Goal: Information Seeking & Learning: Learn about a topic

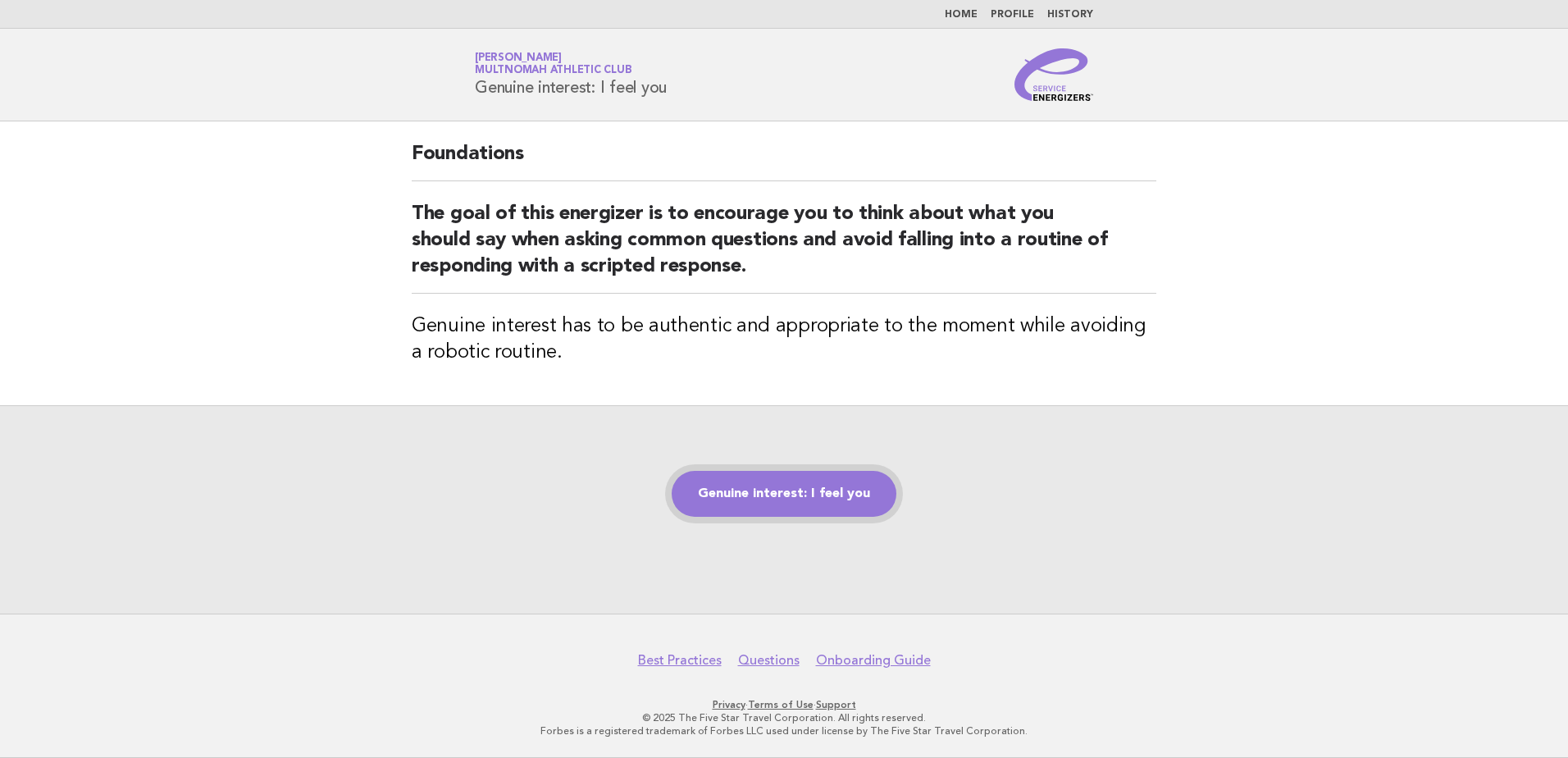
click at [782, 498] on link "Genuine interest: I feel you" at bounding box center [784, 493] width 225 height 46
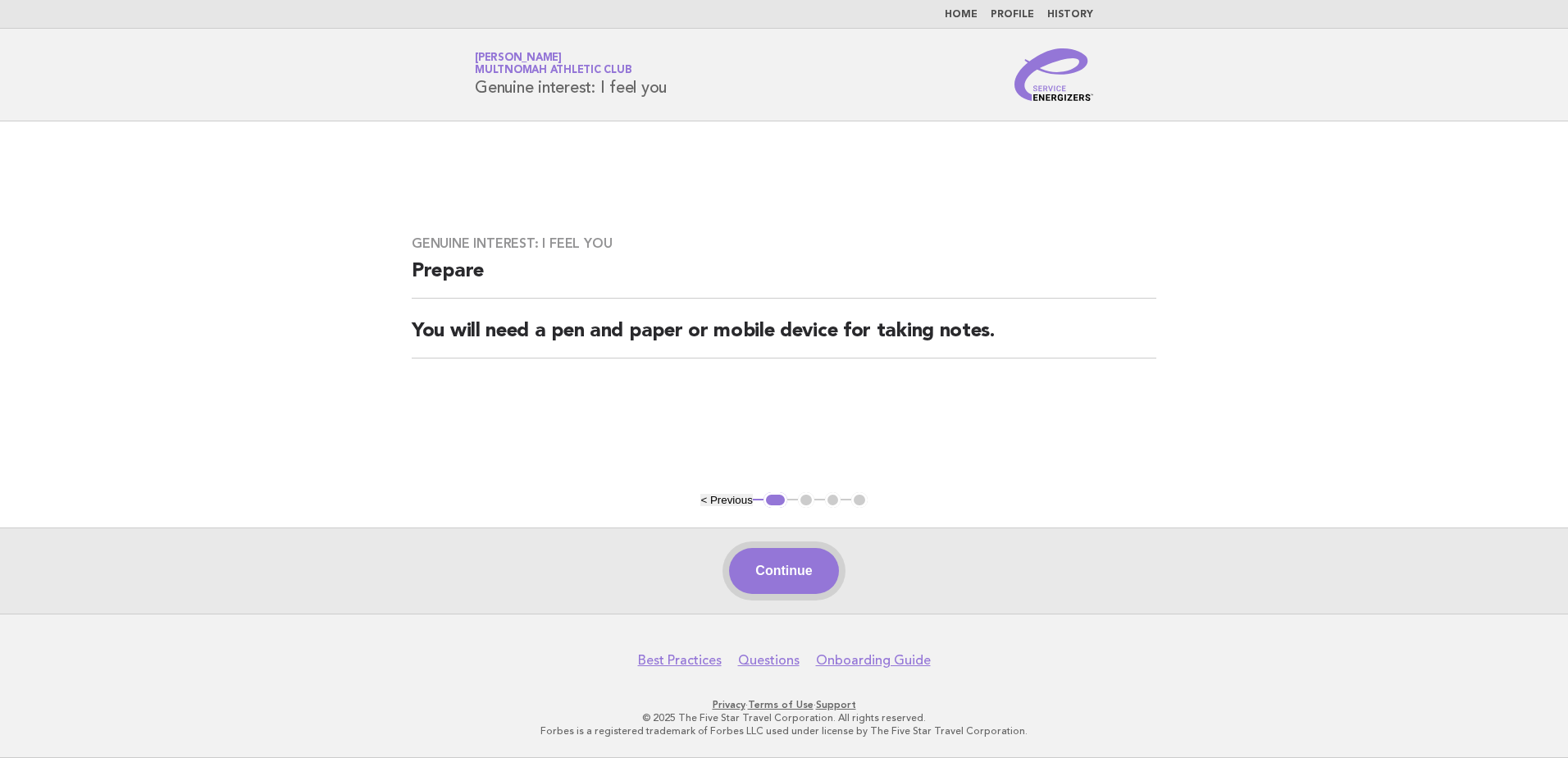
click at [807, 584] on button "Continue" at bounding box center [783, 571] width 109 height 46
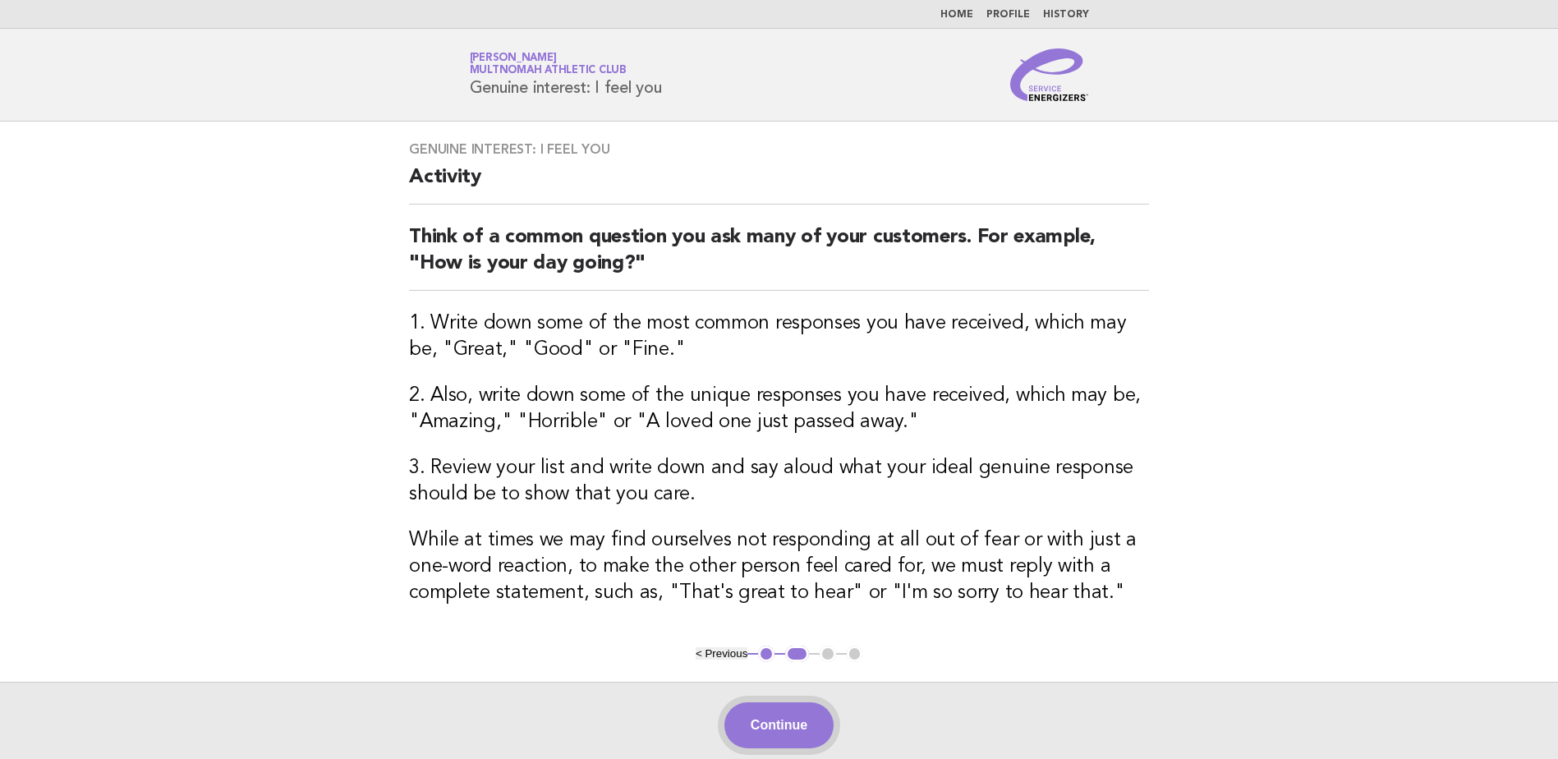
click at [787, 707] on button "Continue" at bounding box center [778, 725] width 109 height 46
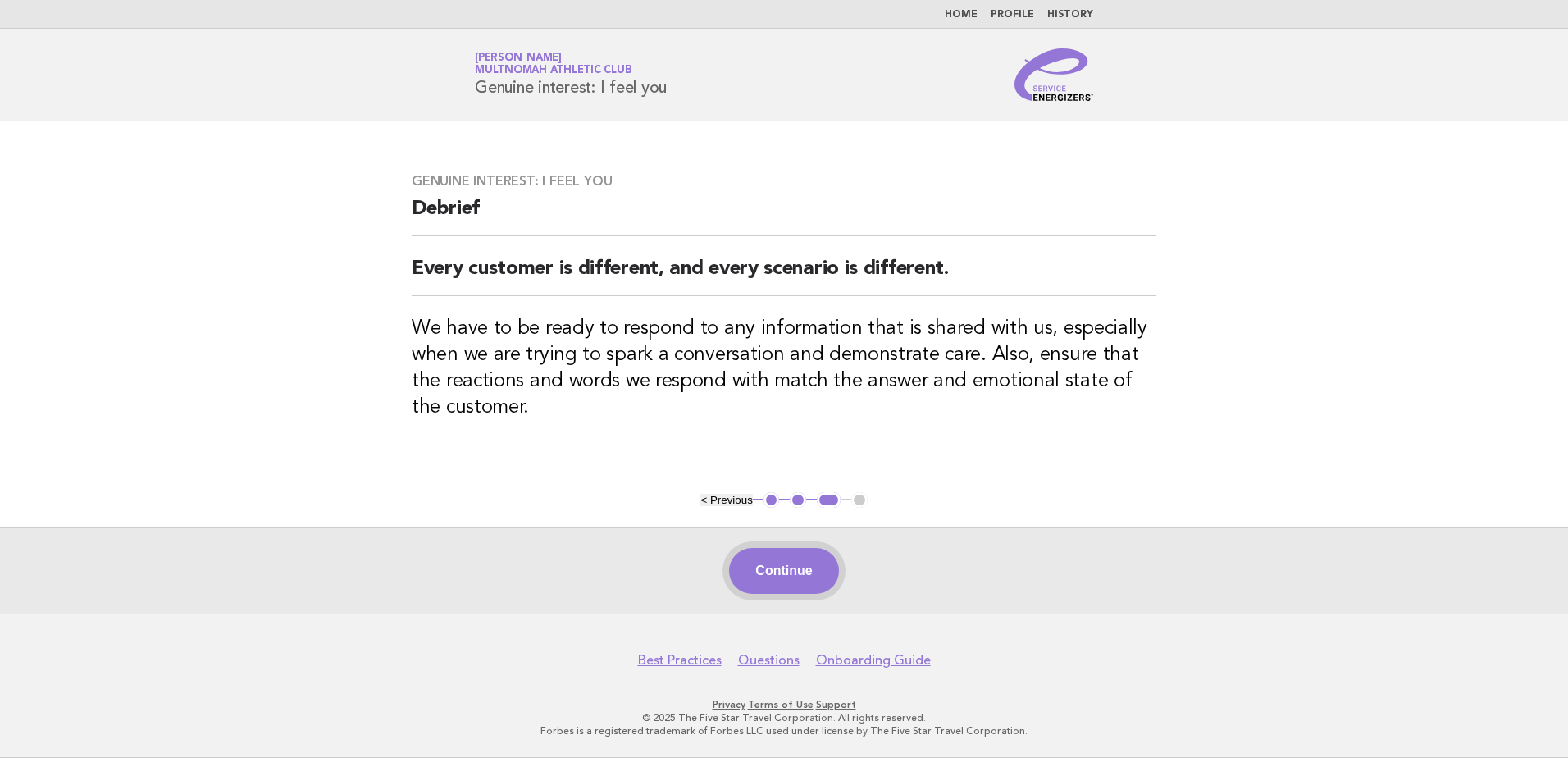
click at [806, 571] on button "Continue" at bounding box center [783, 571] width 109 height 46
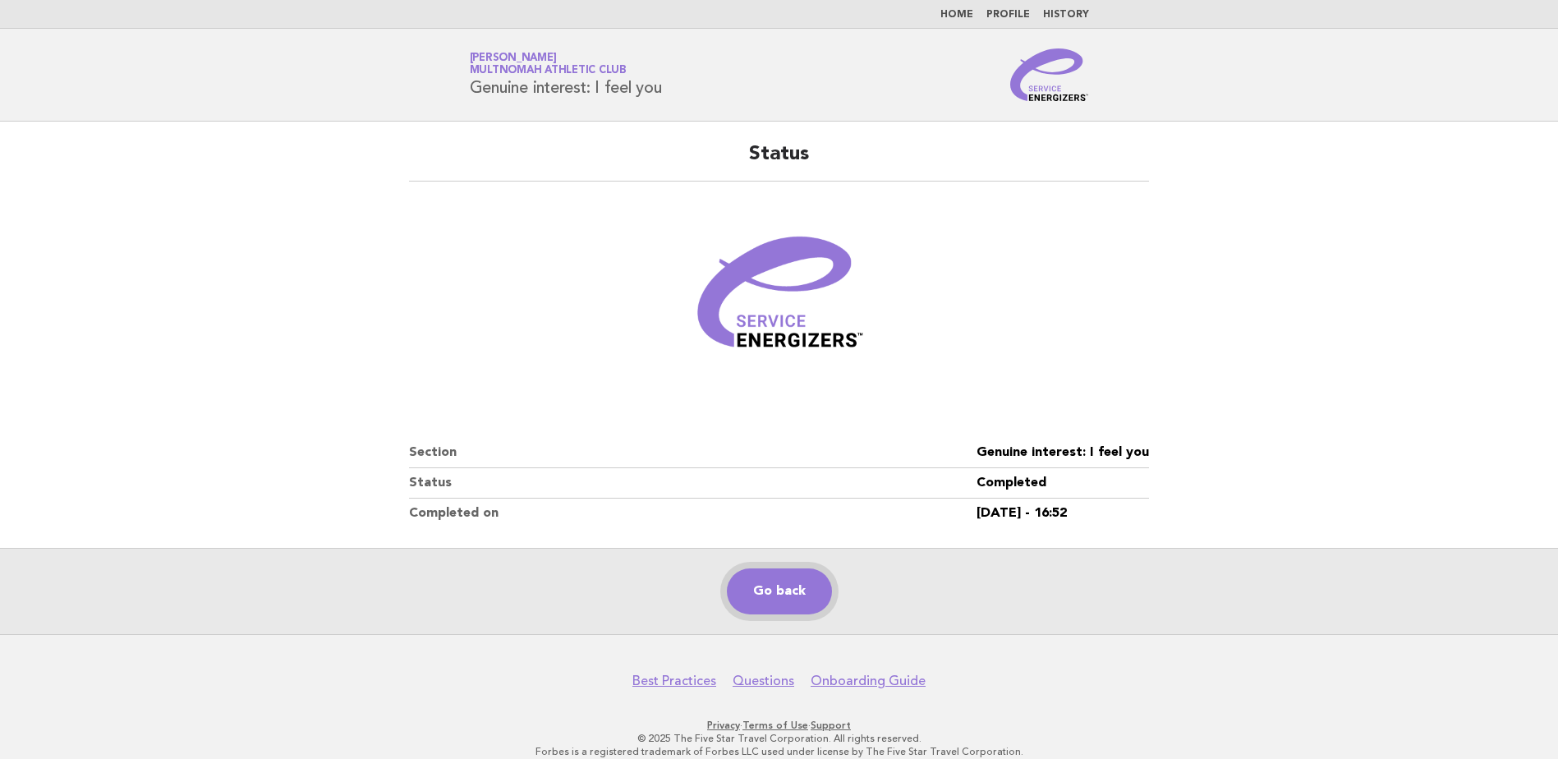
click at [779, 582] on link "Go back" at bounding box center [779, 591] width 105 height 46
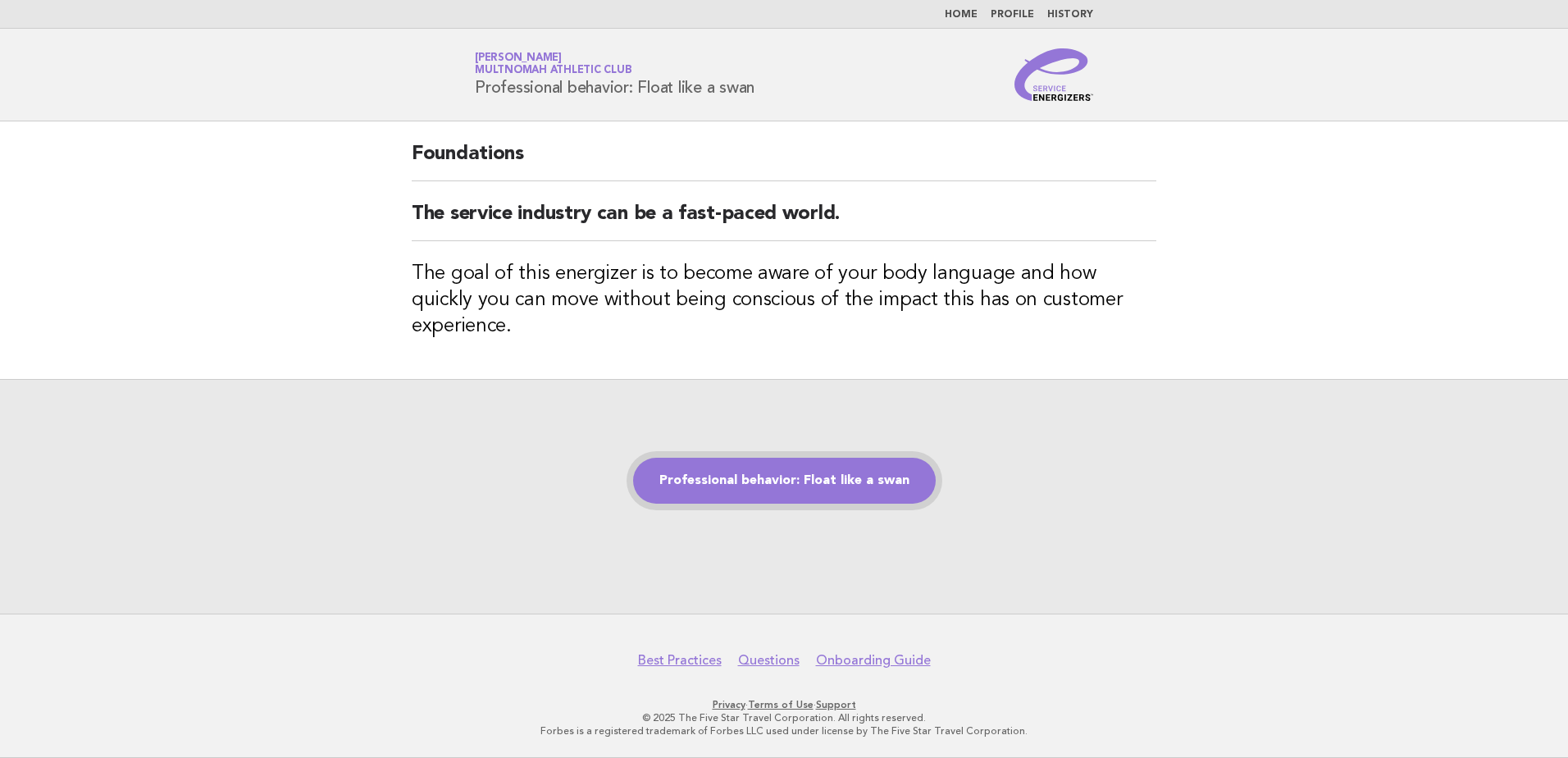
click at [800, 471] on link "Professional behavior: Float like a swan" at bounding box center [784, 480] width 303 height 46
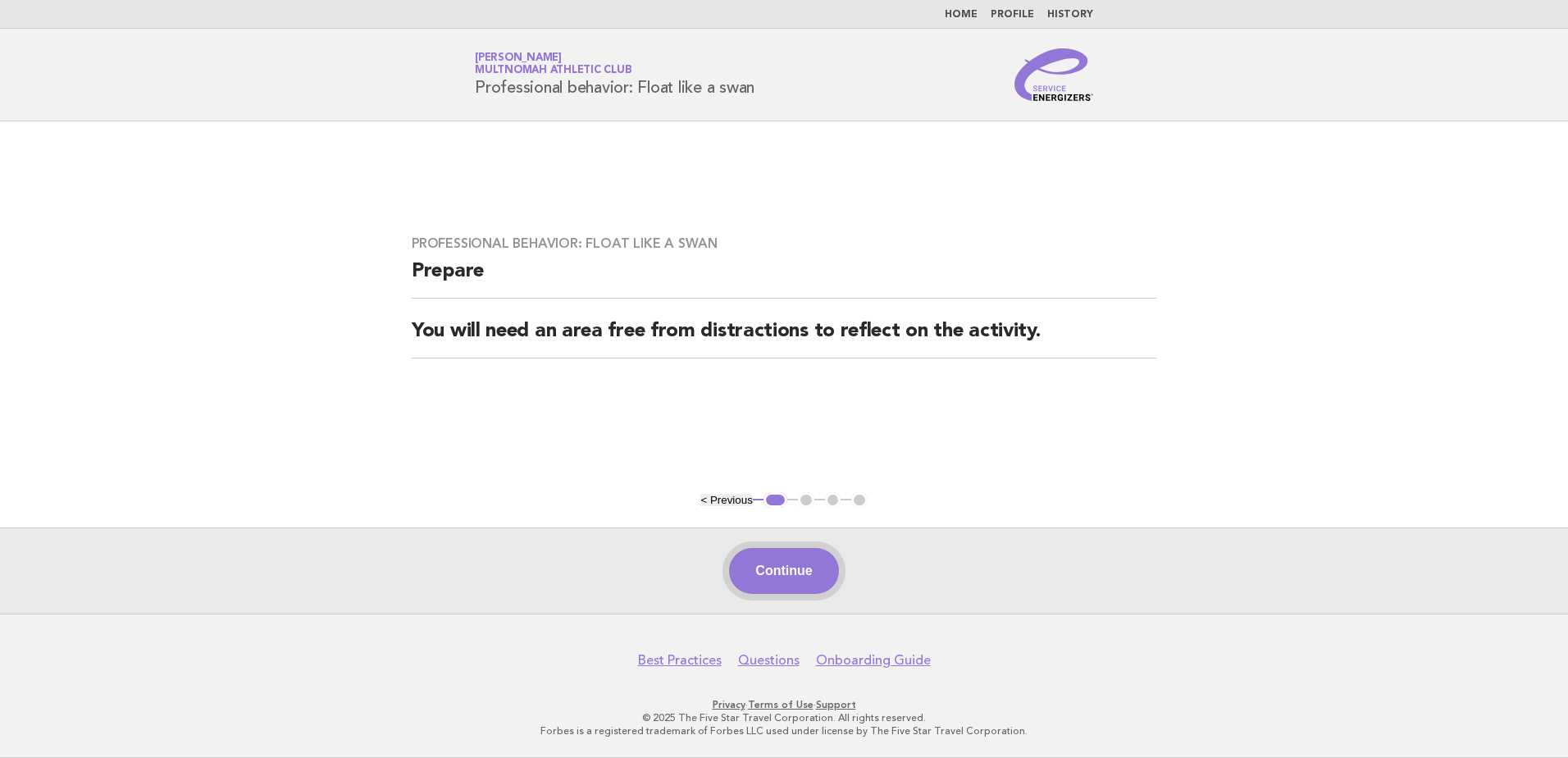
click at [803, 562] on button "Continue" at bounding box center [783, 571] width 109 height 46
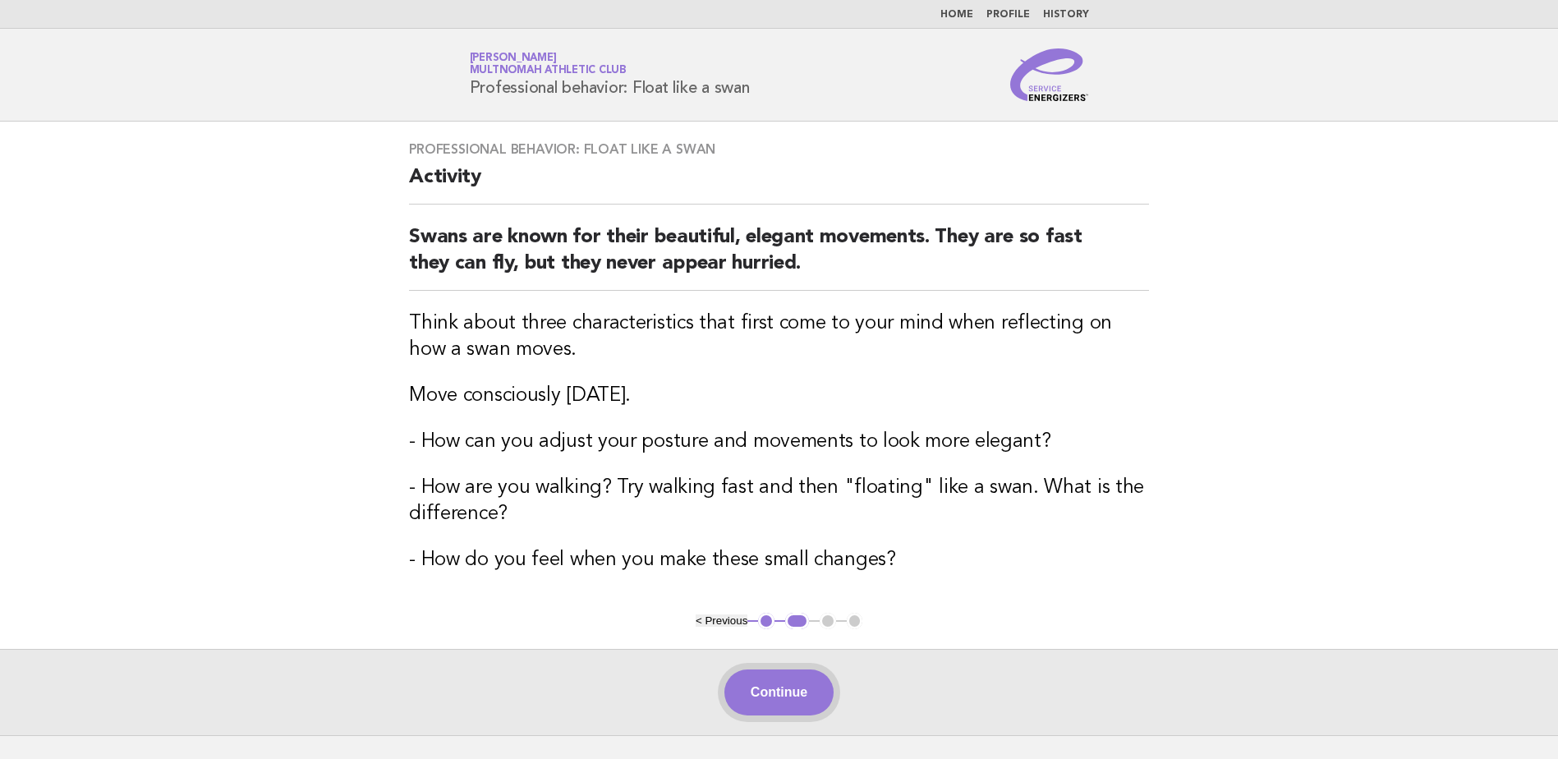
click at [790, 695] on button "Continue" at bounding box center [778, 692] width 109 height 46
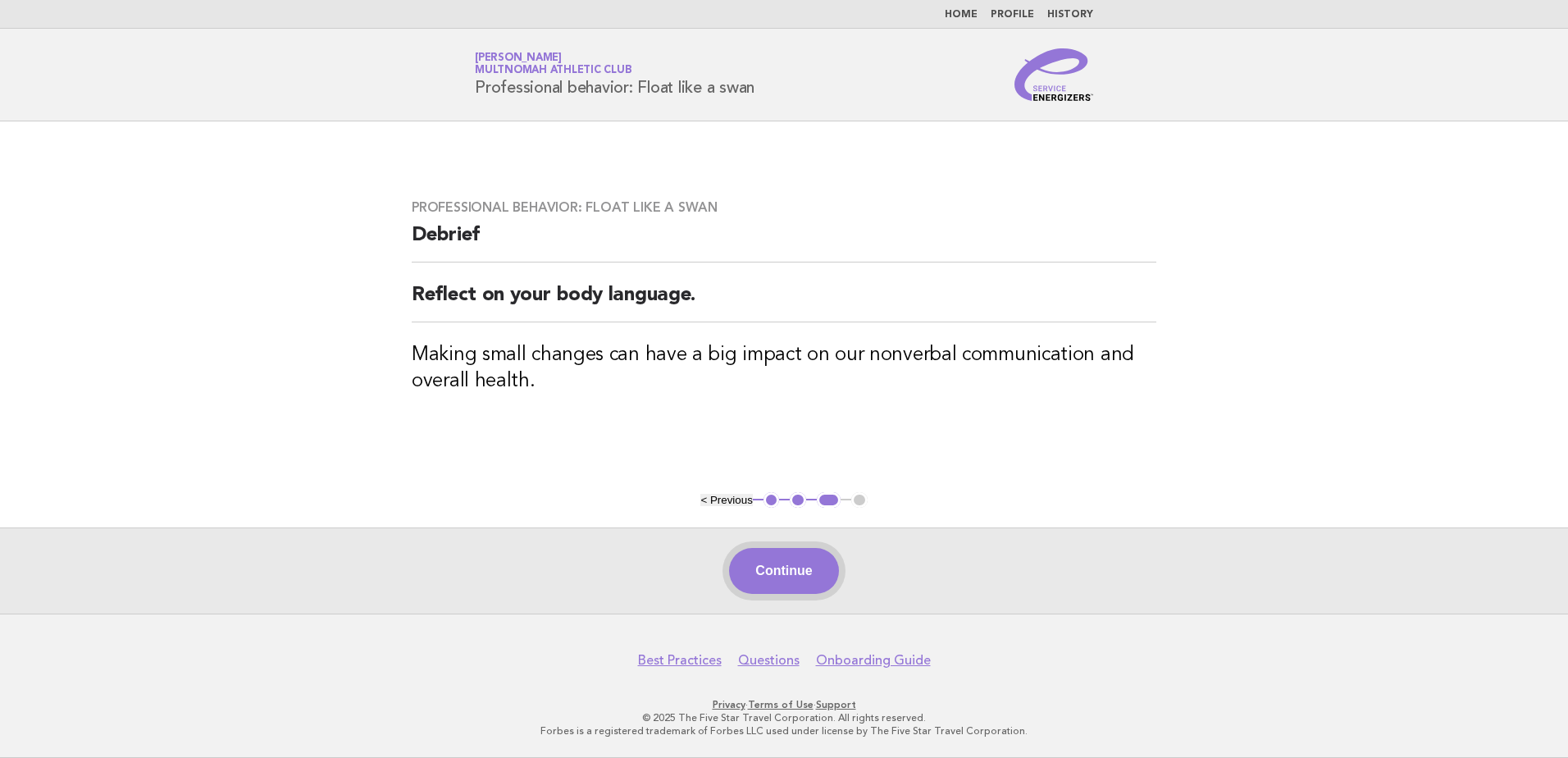
click at [759, 562] on button "Continue" at bounding box center [783, 571] width 109 height 46
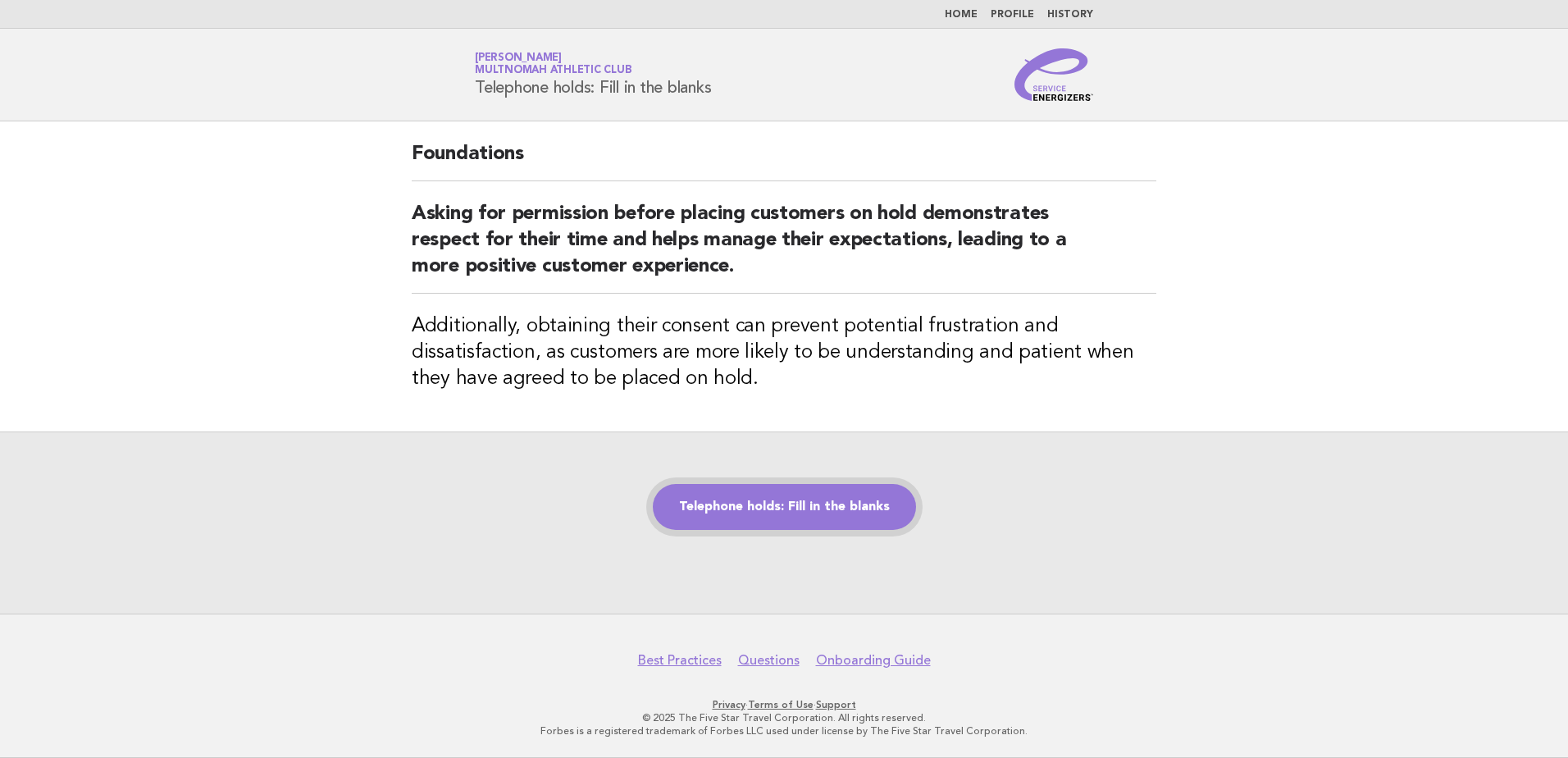
click at [860, 506] on link "Telephone holds: Fill in the blanks" at bounding box center [785, 507] width 264 height 46
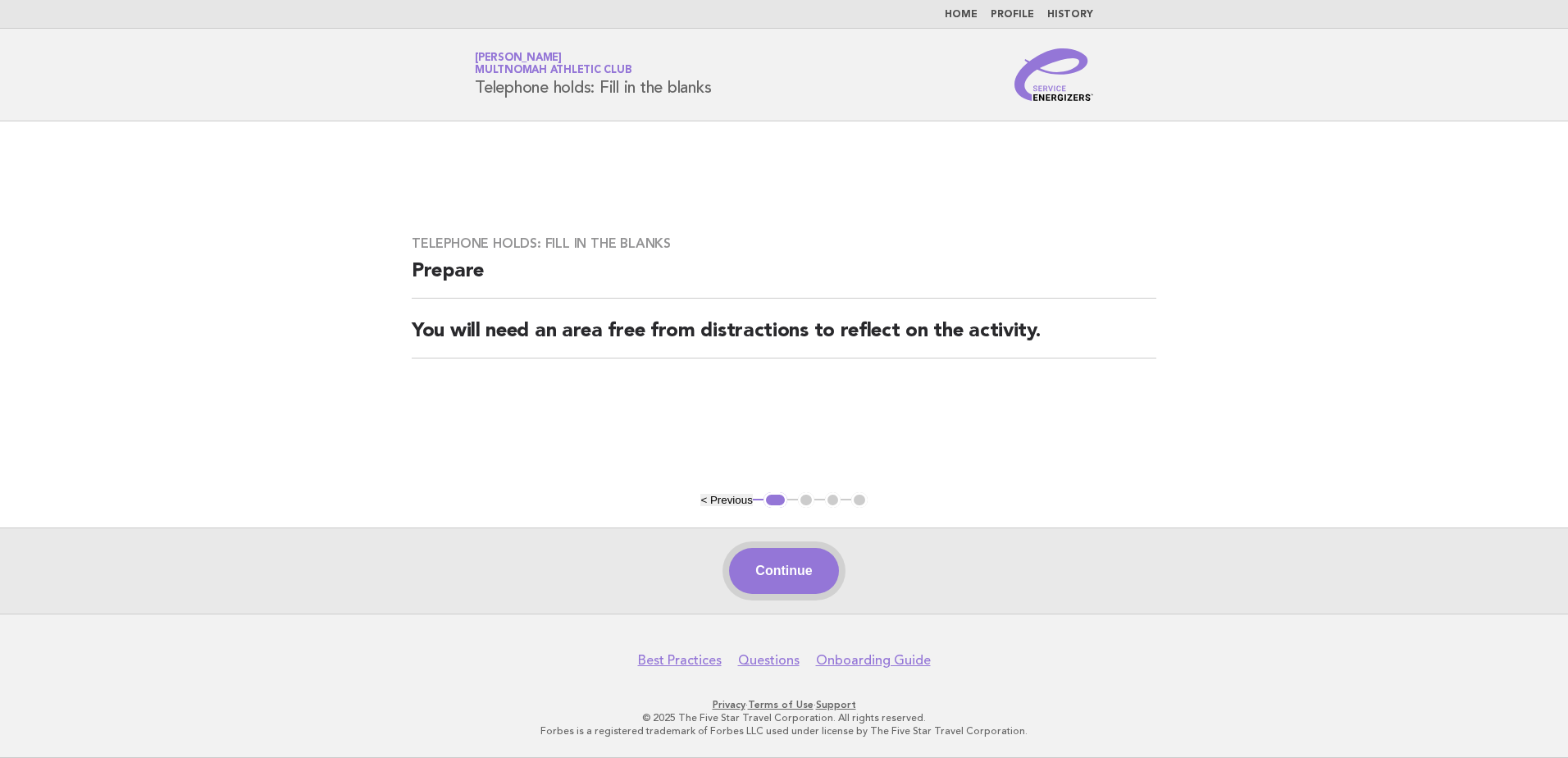
click at [794, 575] on button "Continue" at bounding box center [783, 571] width 109 height 46
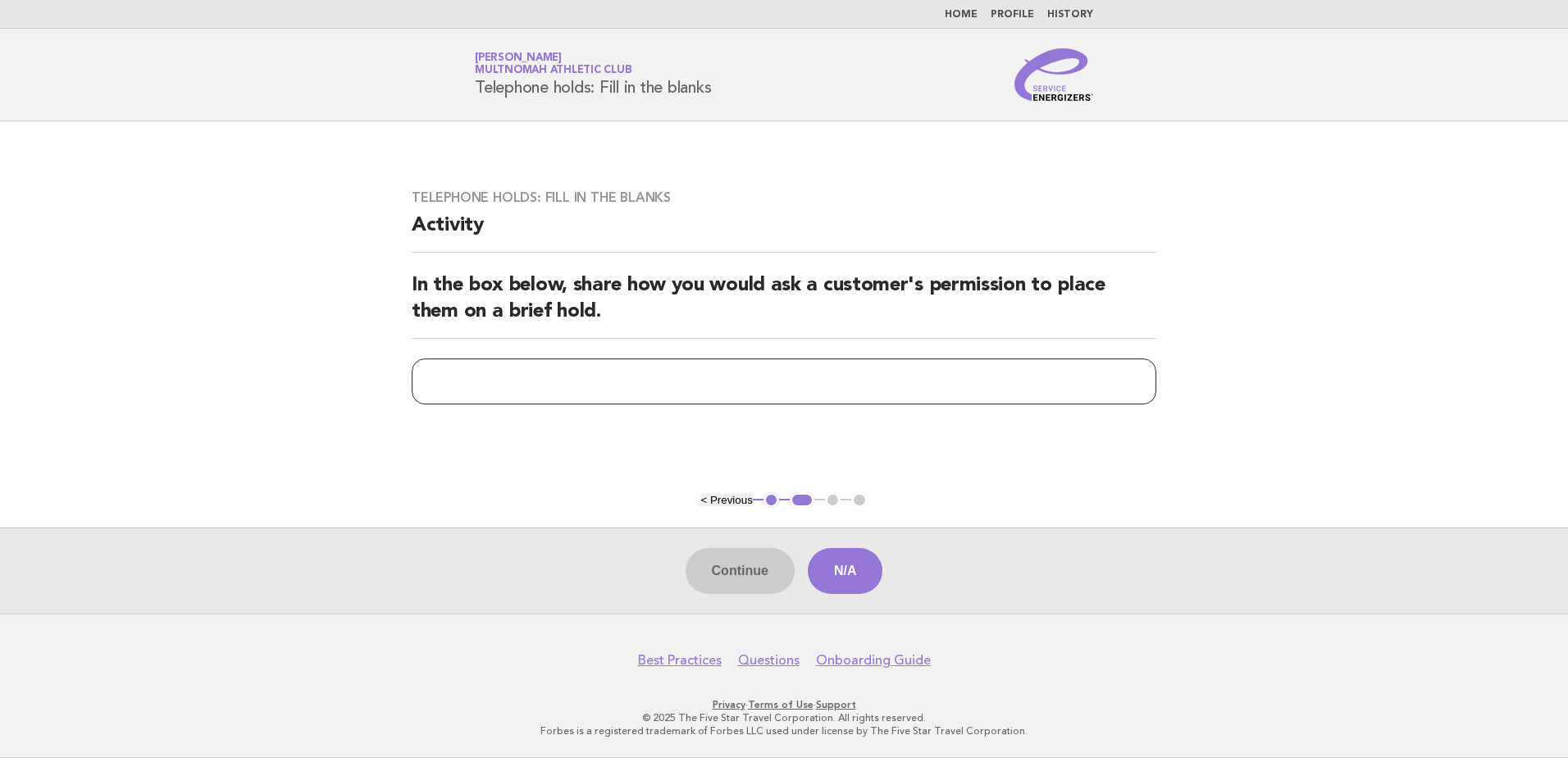
click at [801, 392] on input "text" at bounding box center [784, 381] width 745 height 46
type input "**********"
click at [774, 571] on button "Continue" at bounding box center [740, 571] width 109 height 46
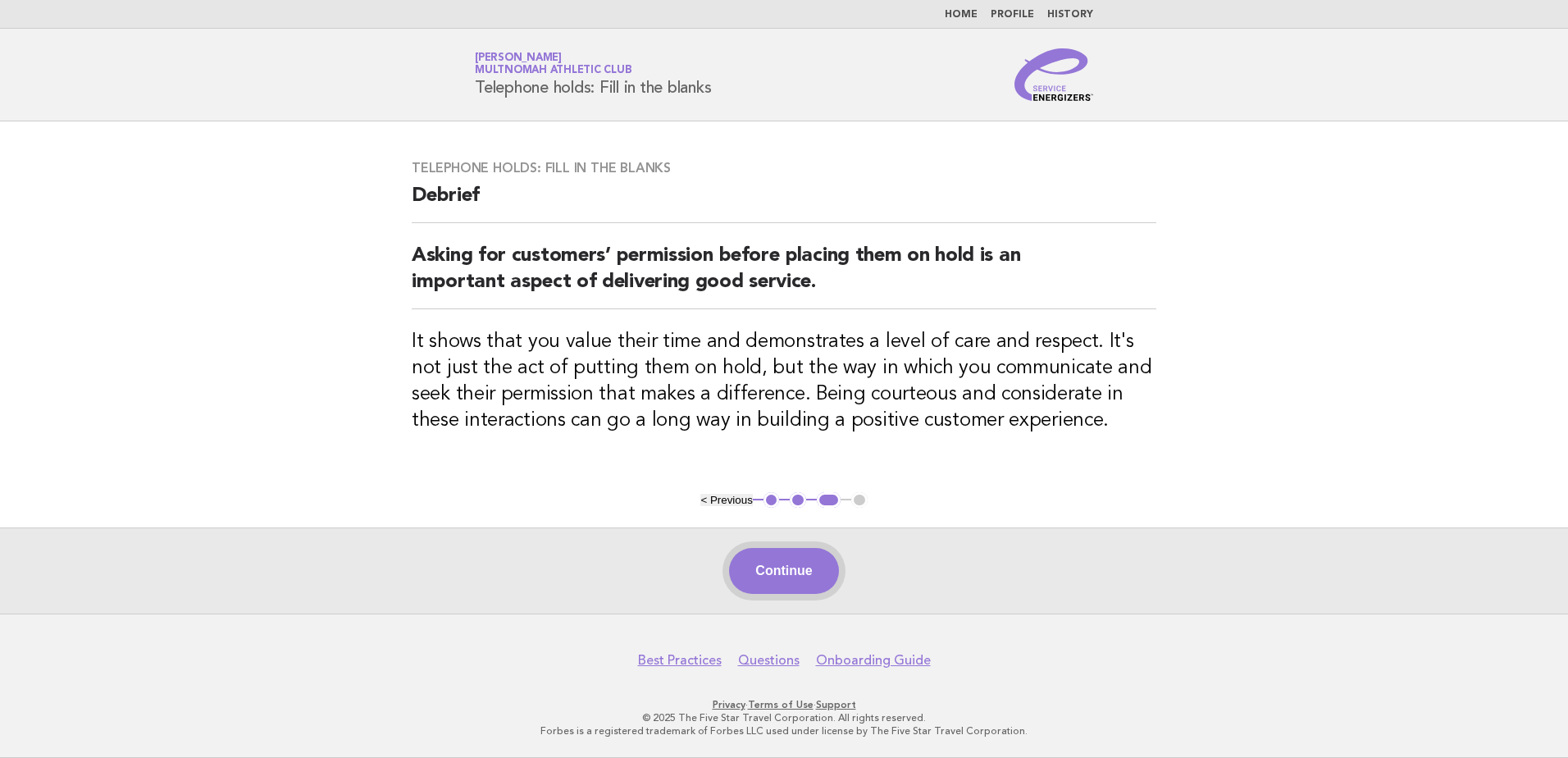
click at [801, 581] on button "Continue" at bounding box center [783, 571] width 109 height 46
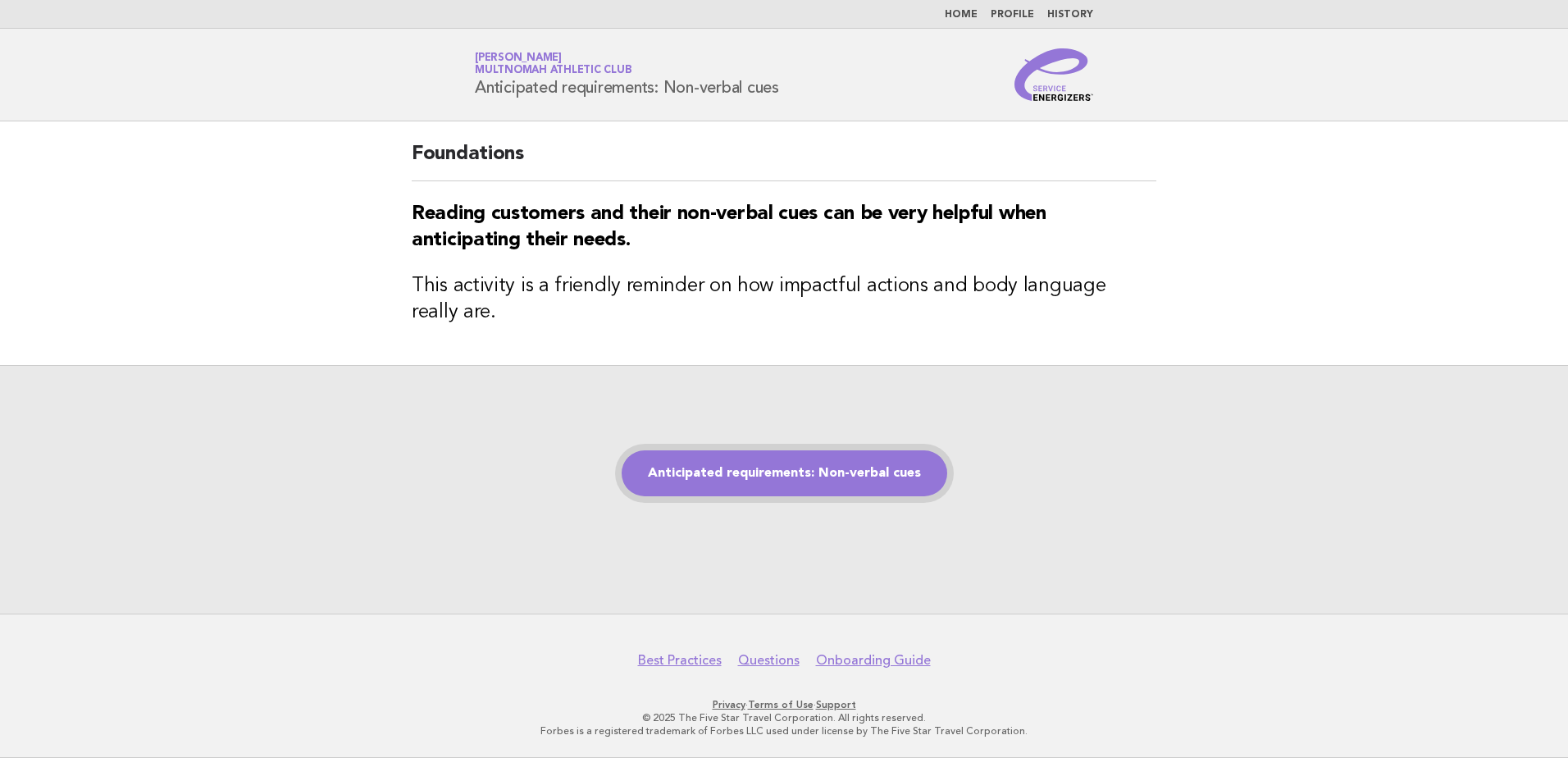
click at [838, 487] on link "Anticipated requirements: Non-verbal cues" at bounding box center [785, 473] width 326 height 46
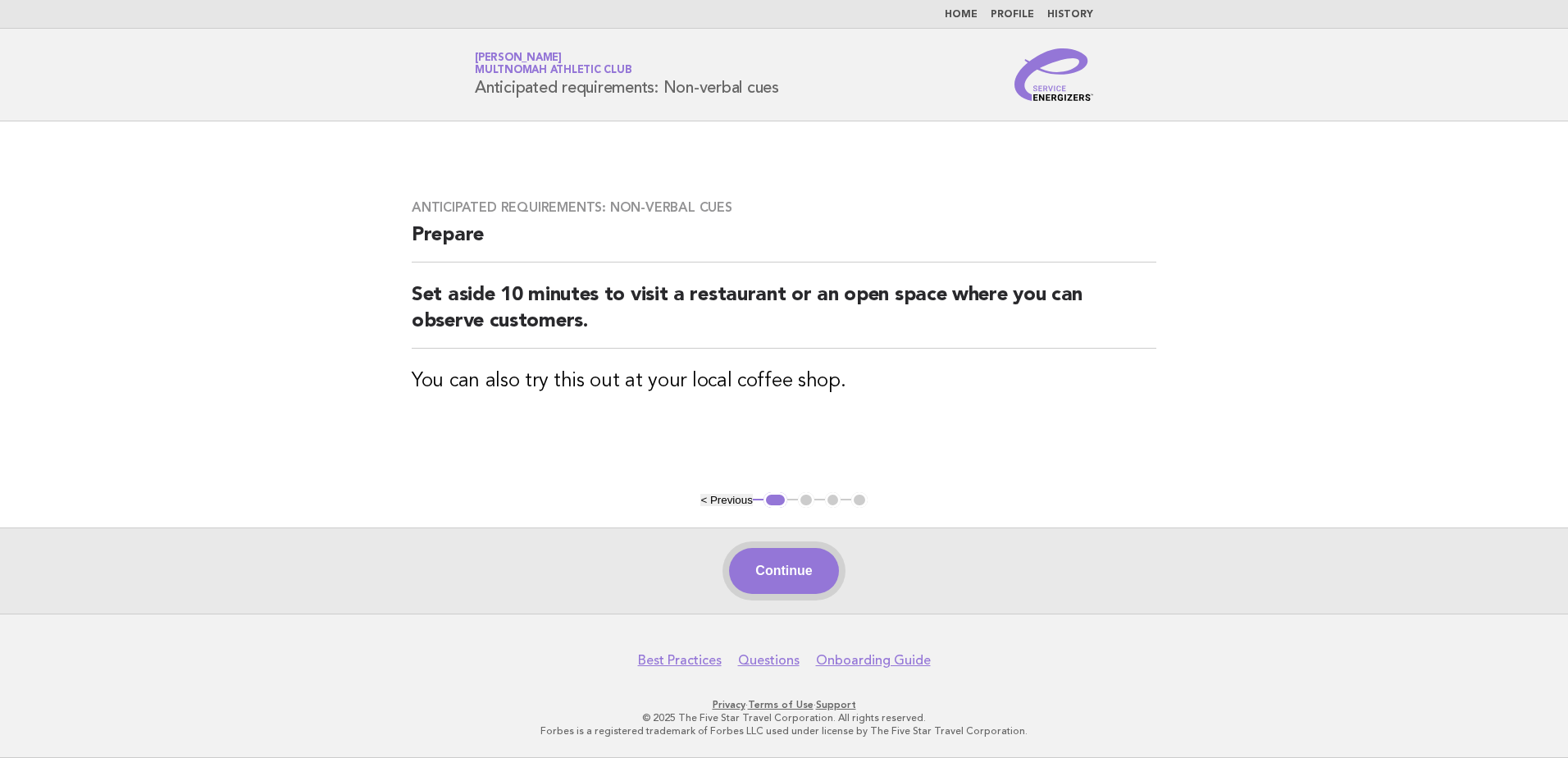
click at [797, 589] on button "Continue" at bounding box center [783, 571] width 109 height 46
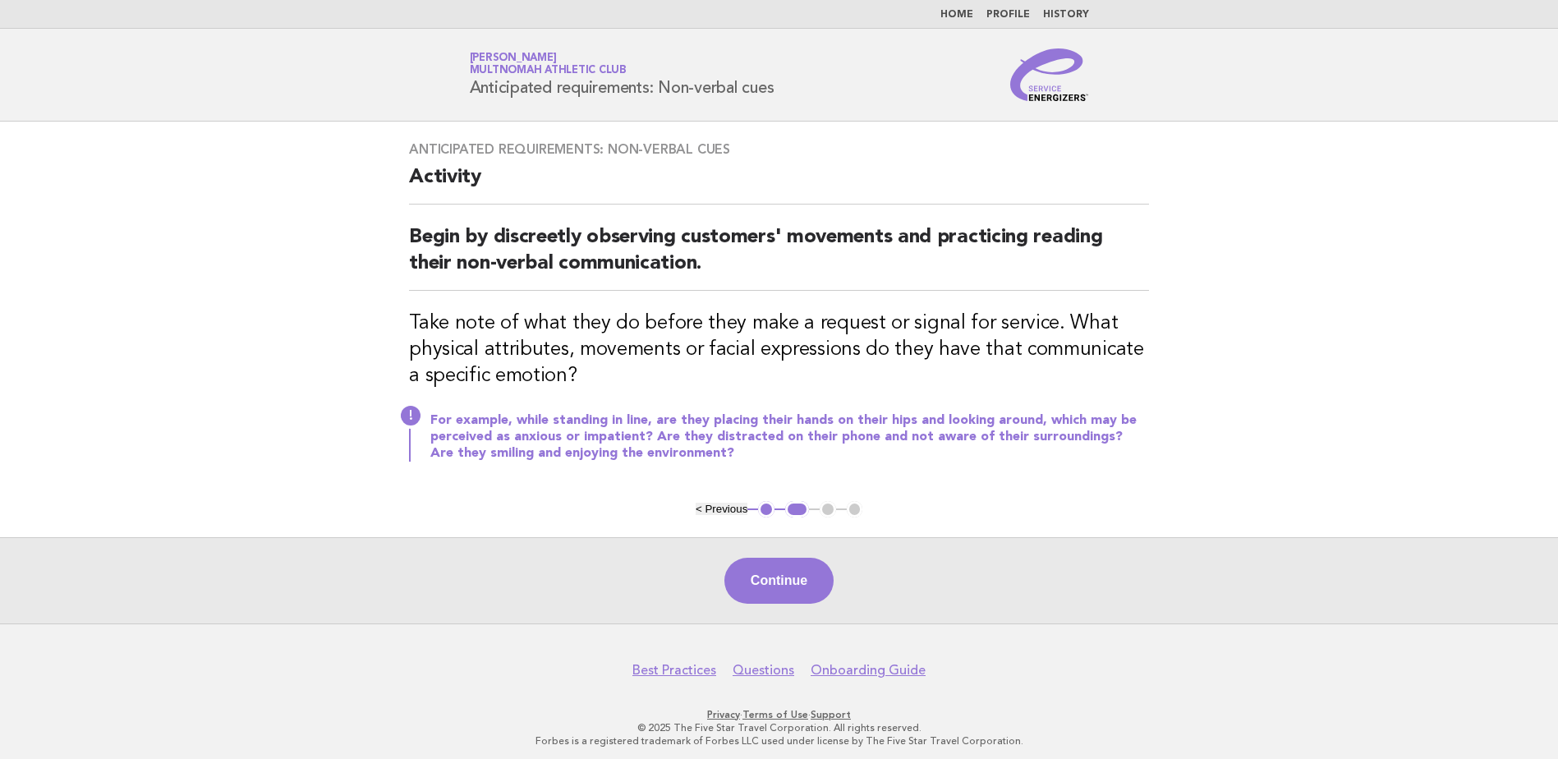
click at [785, 573] on button "Continue" at bounding box center [778, 581] width 109 height 46
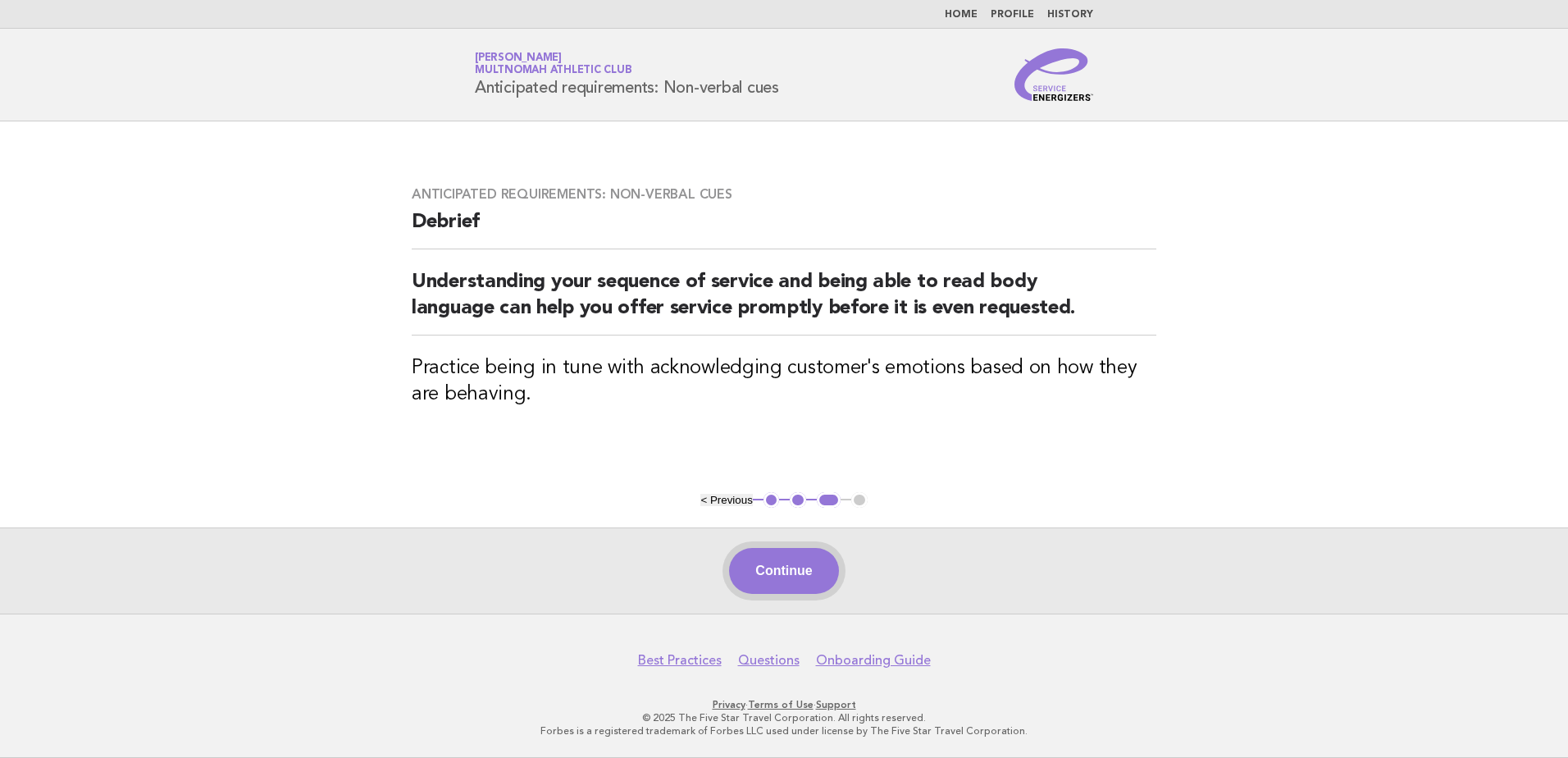
click at [797, 568] on button "Continue" at bounding box center [783, 571] width 109 height 46
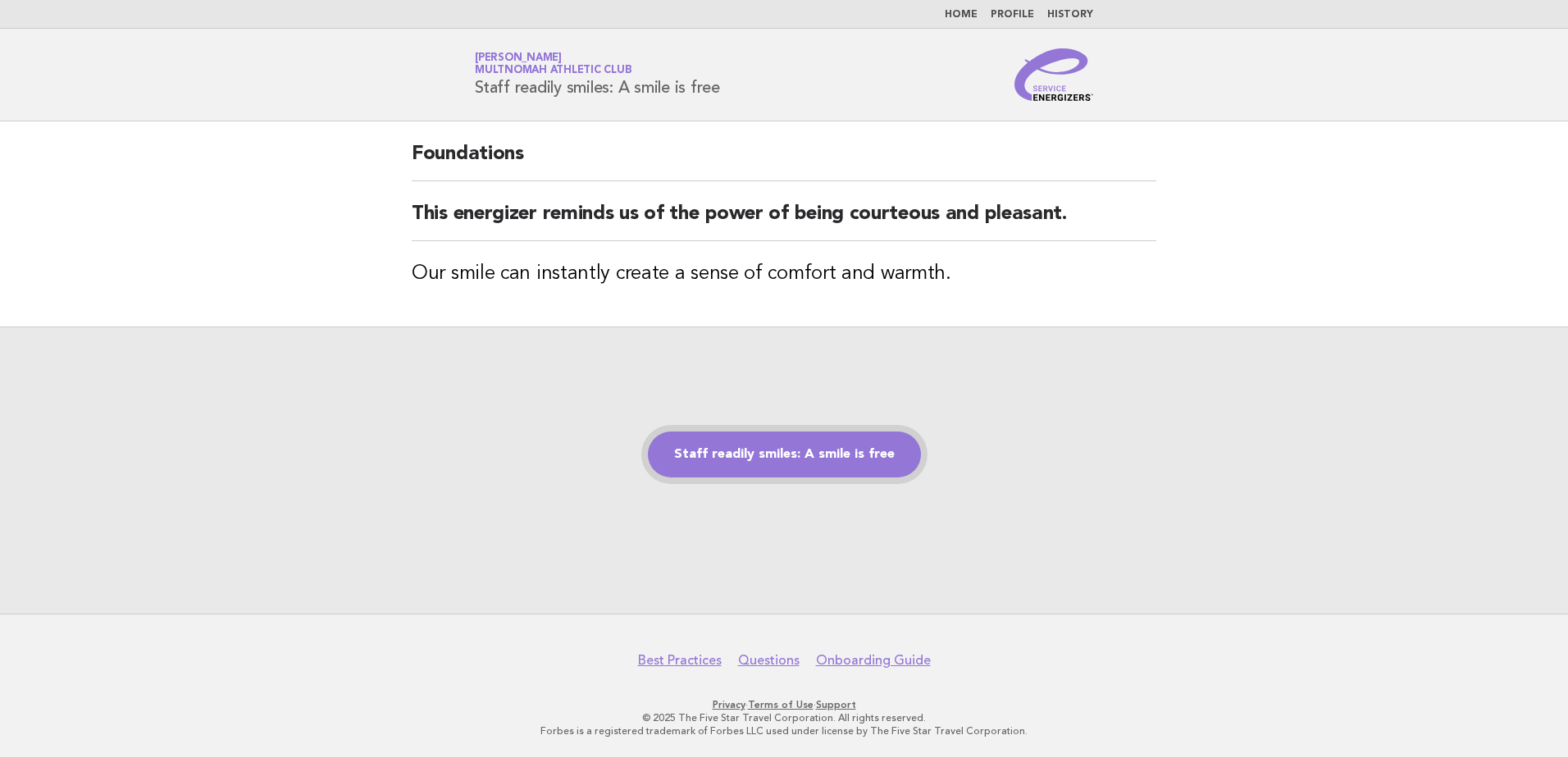
click at [786, 456] on link "Staff readily smiles: A smile is free" at bounding box center [785, 454] width 274 height 46
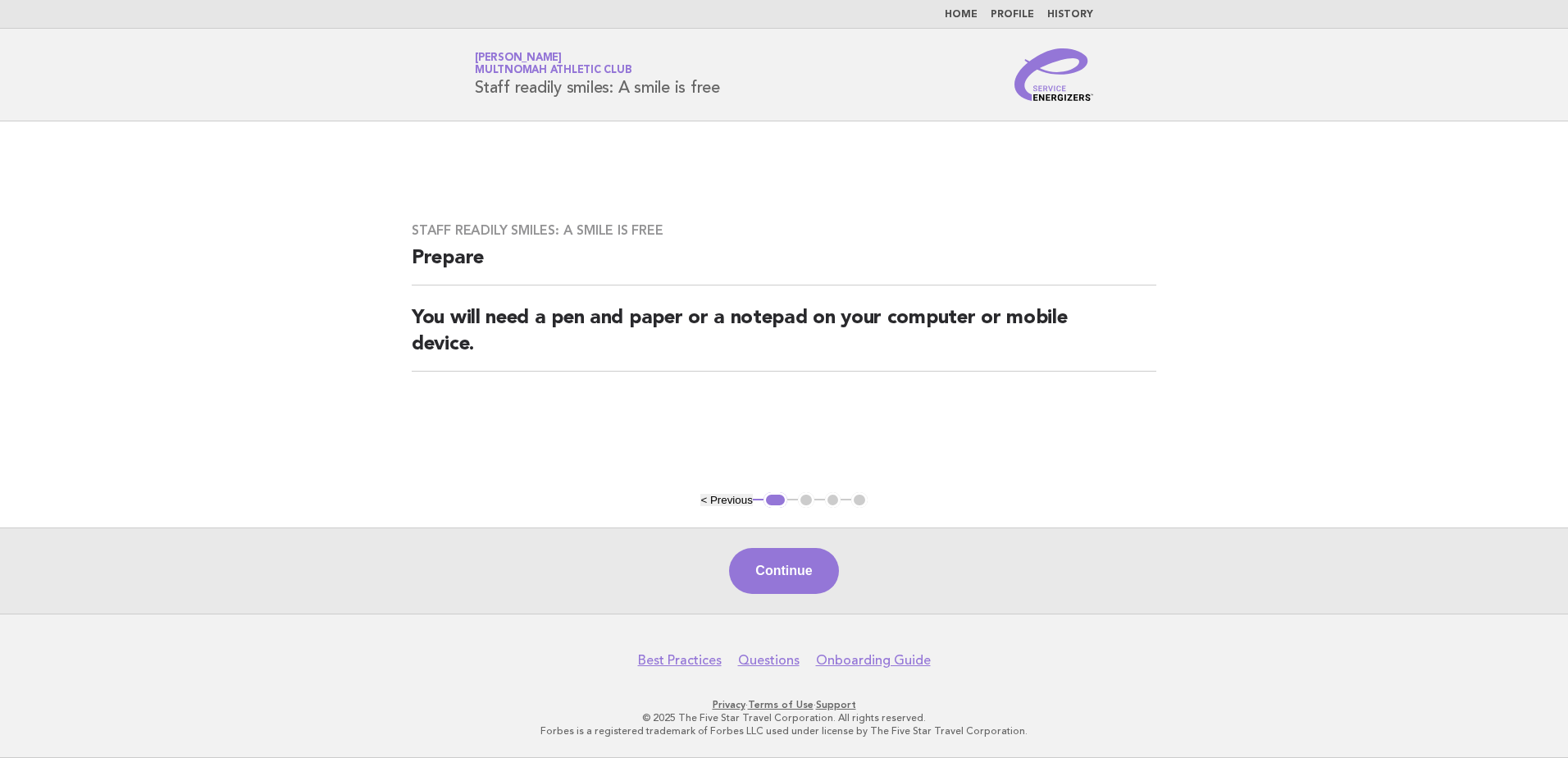
drag, startPoint x: 815, startPoint y: 575, endPoint x: 807, endPoint y: 571, distance: 8.9
click at [807, 571] on button "Continue" at bounding box center [783, 571] width 109 height 46
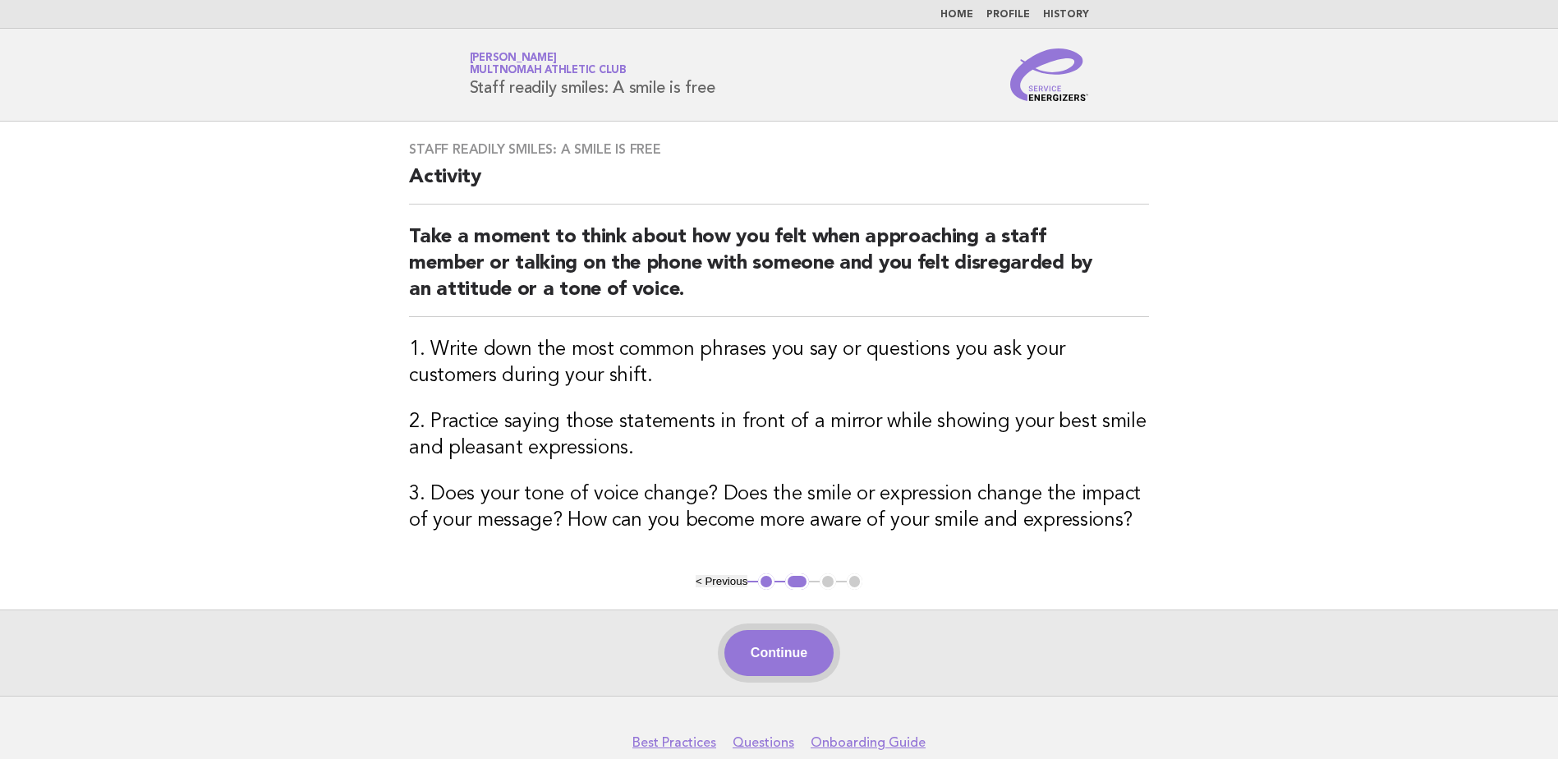
click at [798, 650] on button "Continue" at bounding box center [778, 653] width 109 height 46
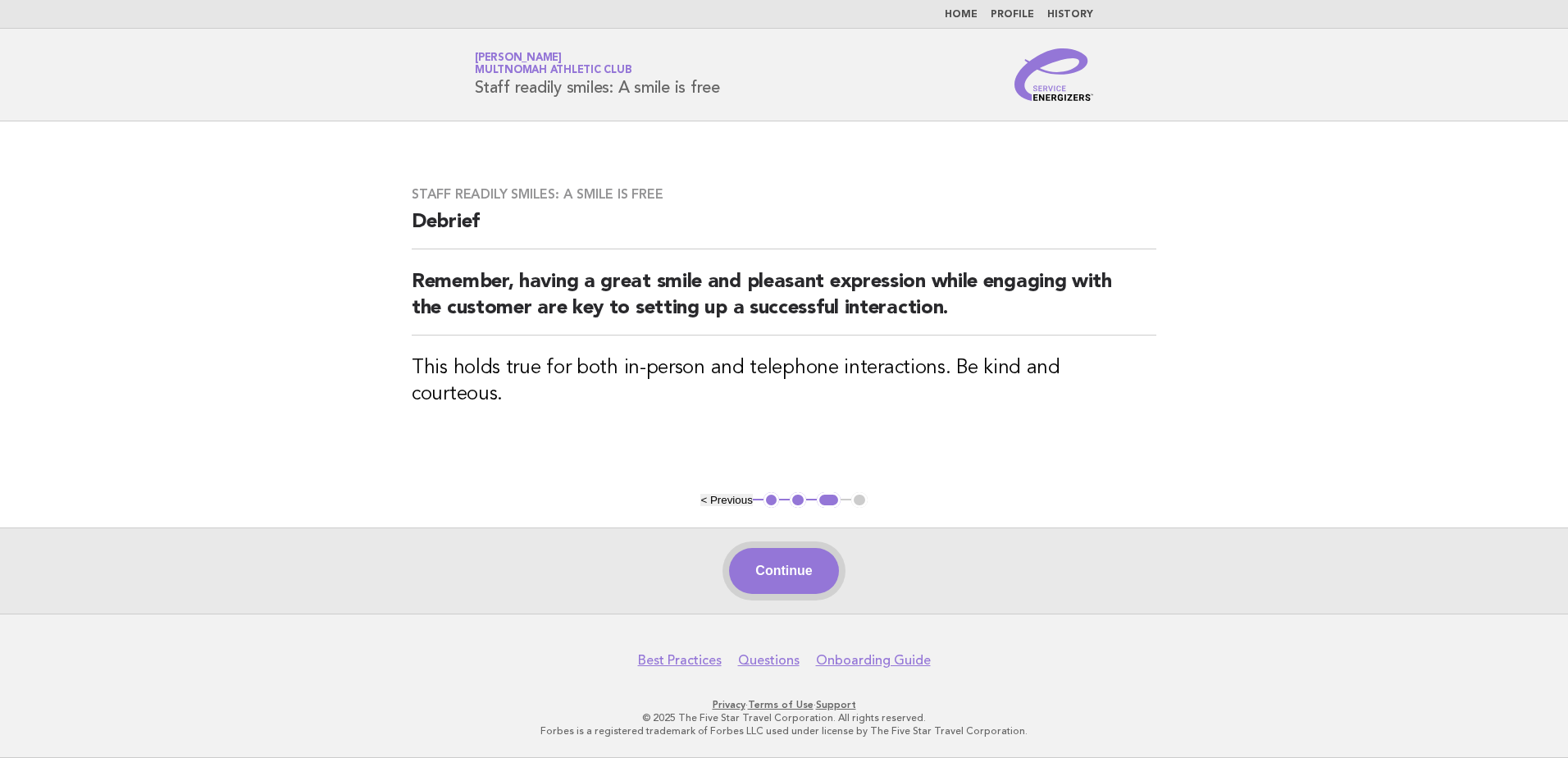
click at [788, 567] on button "Continue" at bounding box center [783, 571] width 109 height 46
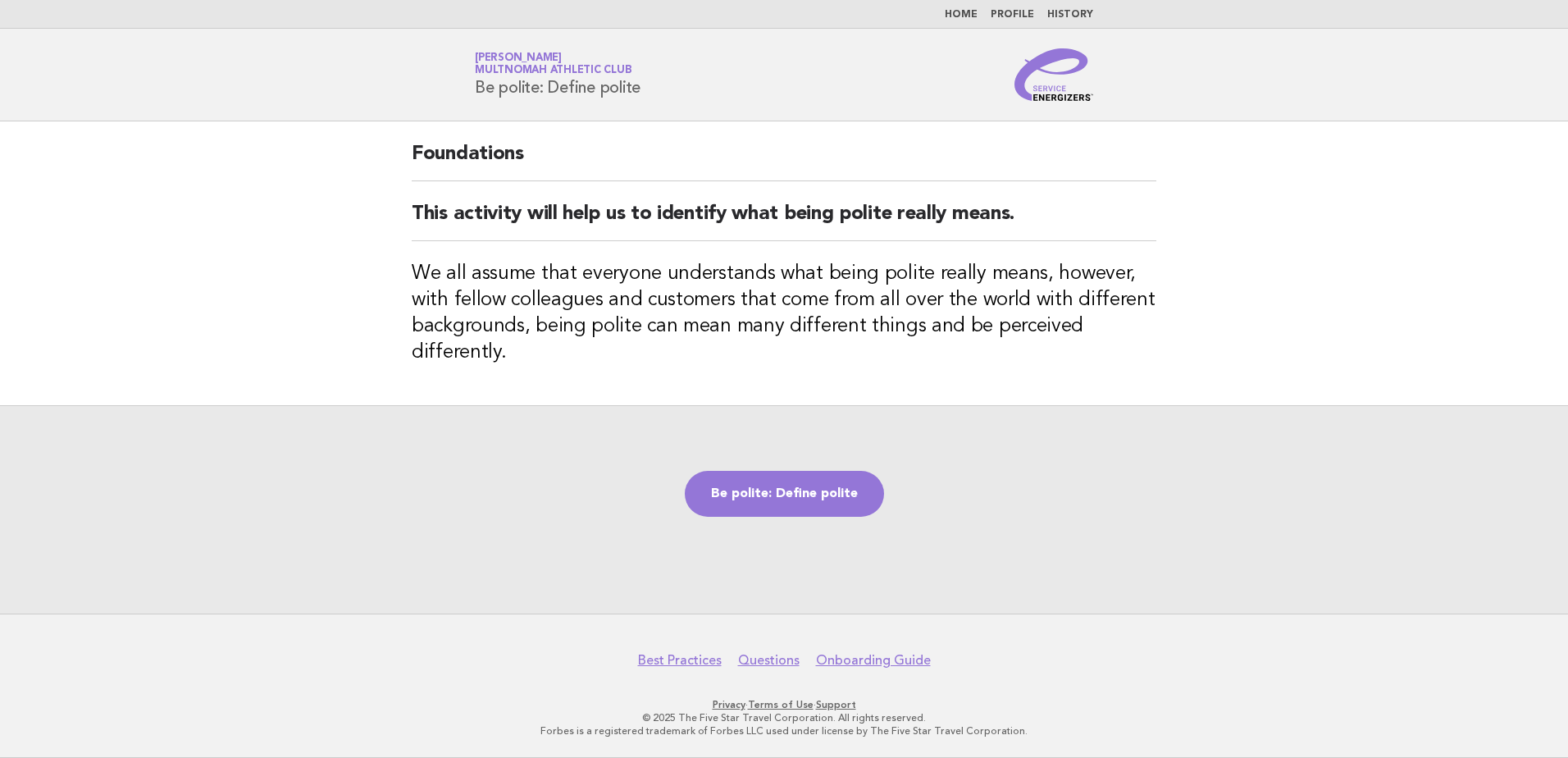
click at [1133, 538] on div "Be polite: Define polite" at bounding box center [784, 509] width 1568 height 209
drag, startPoint x: 871, startPoint y: 301, endPoint x: 1175, endPoint y: 303, distance: 304.0
click at [1175, 303] on div "Foundations This activity will help us to identify what being polite really mea…" at bounding box center [784, 264] width 784 height 284
click at [566, 284] on h3 "We all assume that everyone understands what being polite really means, however…" at bounding box center [784, 313] width 745 height 105
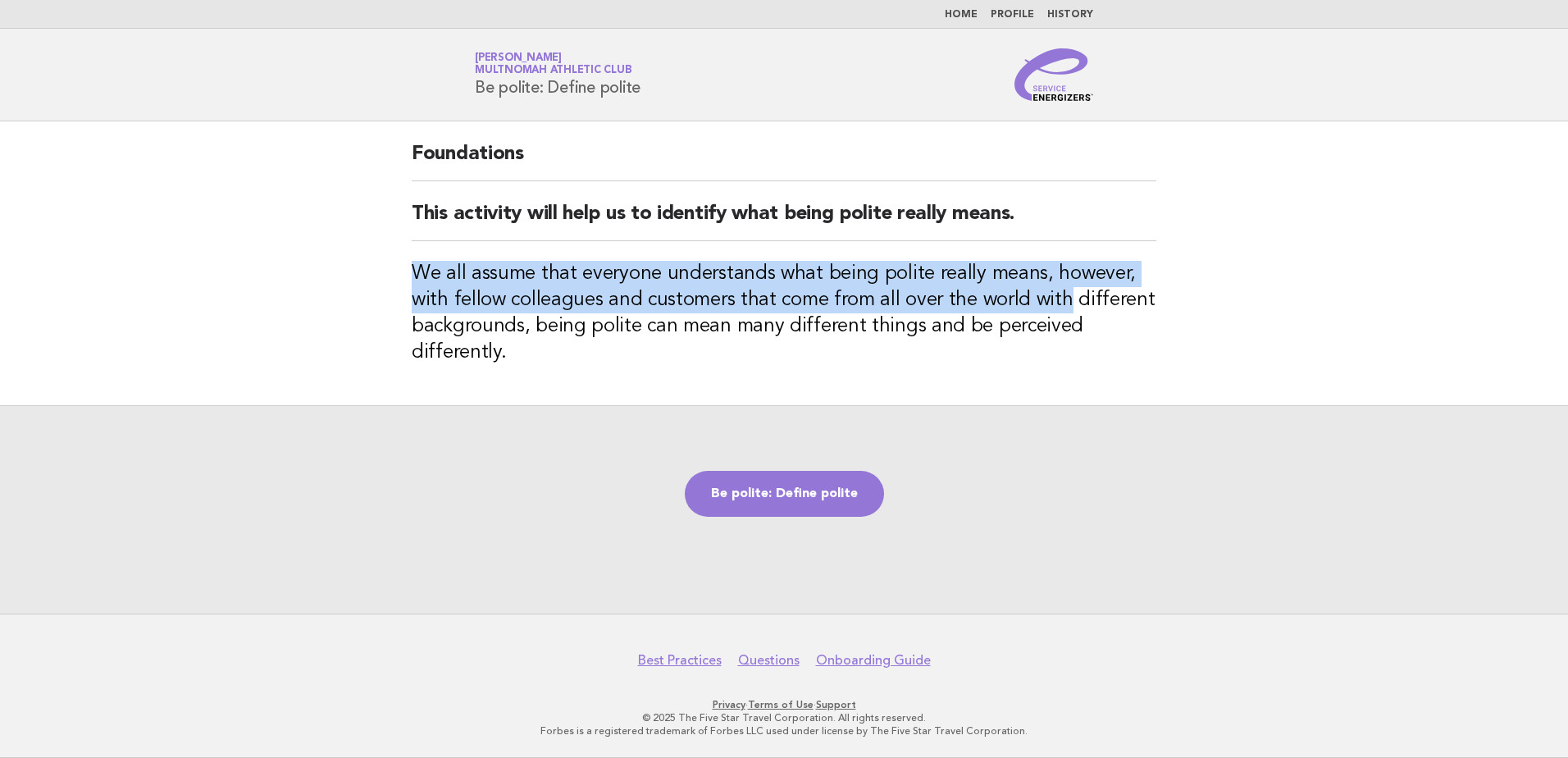
drag, startPoint x: 474, startPoint y: 276, endPoint x: 1058, endPoint y: 294, distance: 584.3
click at [1058, 294] on h3 "We all assume that everyone understands what being polite really means, however…" at bounding box center [784, 313] width 745 height 105
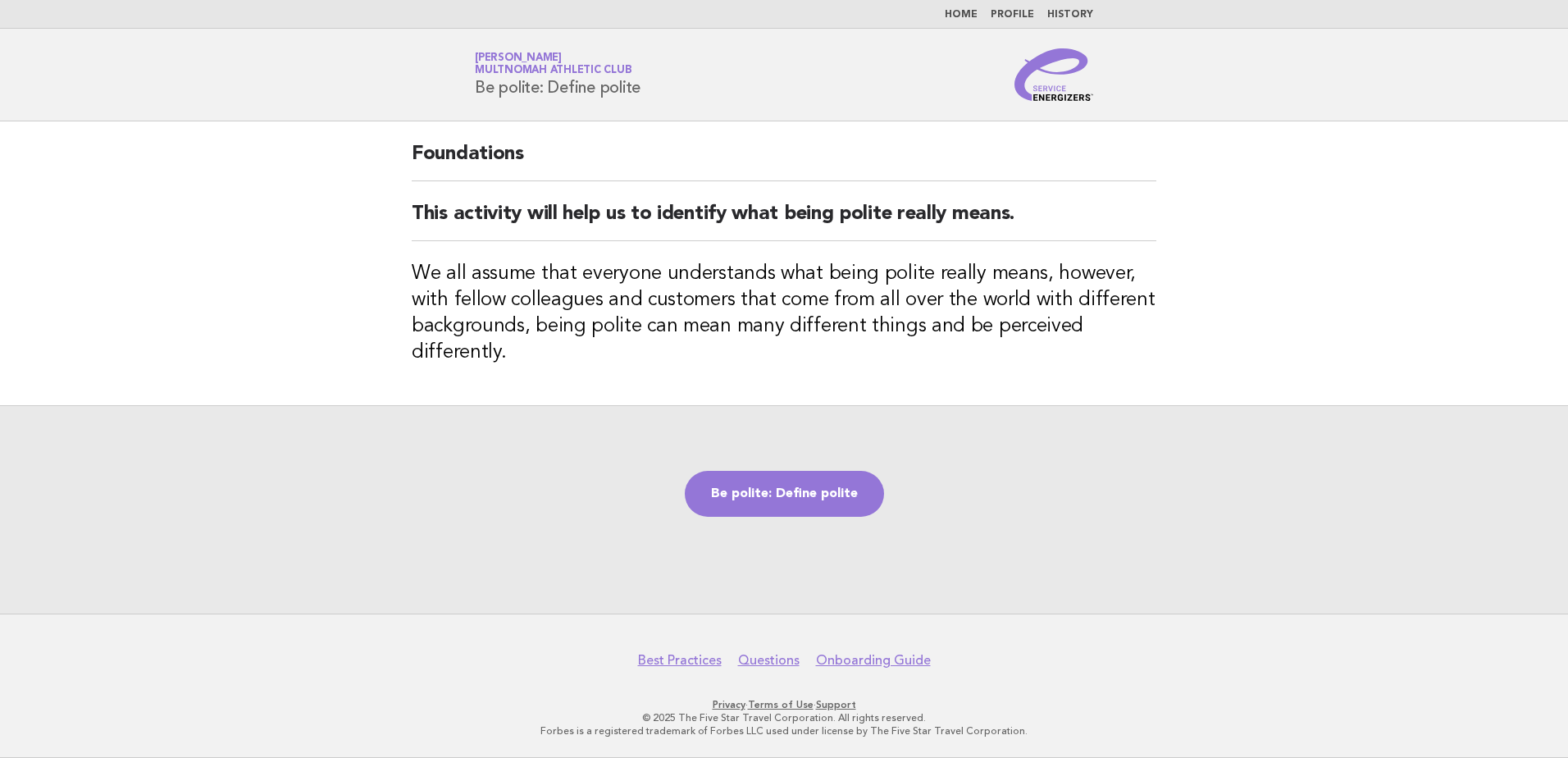
drag, startPoint x: 1058, startPoint y: 294, endPoint x: 988, endPoint y: 374, distance: 106.3
click at [988, 374] on div "Foundations This activity will help us to identify what being polite really mea…" at bounding box center [784, 264] width 784 height 284
click at [802, 498] on link "Be polite: Define polite" at bounding box center [785, 493] width 200 height 46
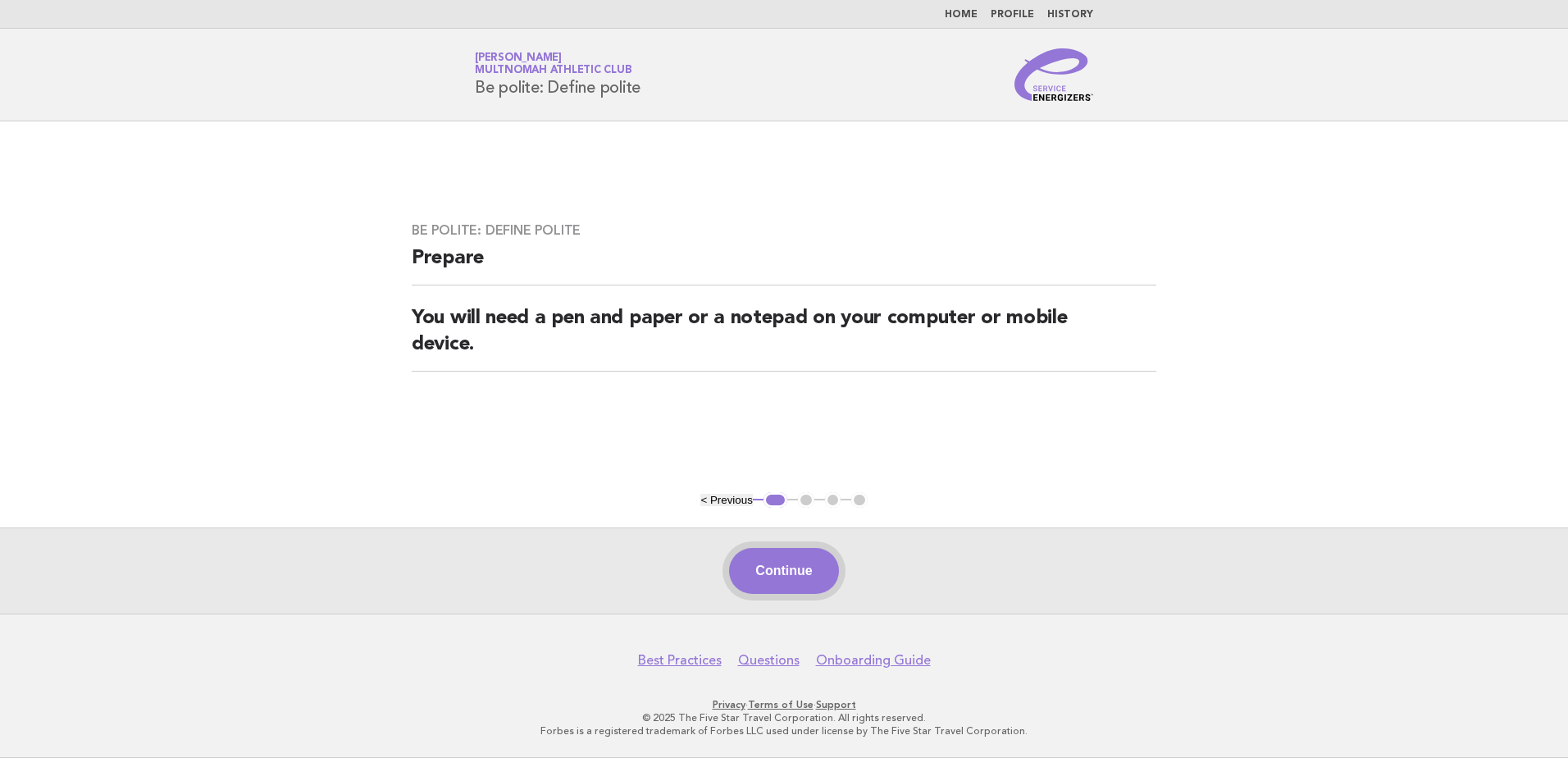
click at [797, 577] on button "Continue" at bounding box center [783, 571] width 109 height 46
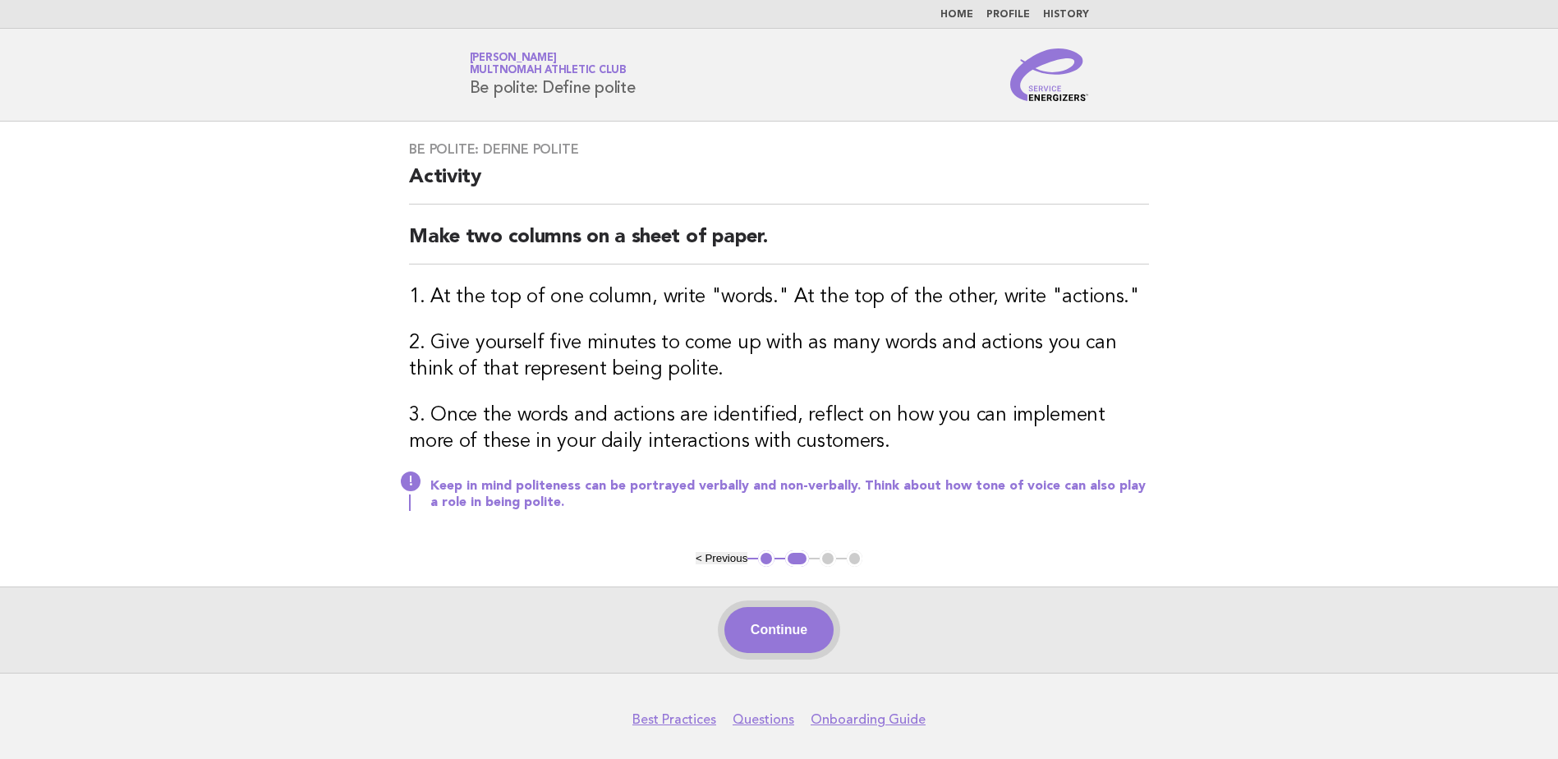
click at [744, 622] on button "Continue" at bounding box center [778, 630] width 109 height 46
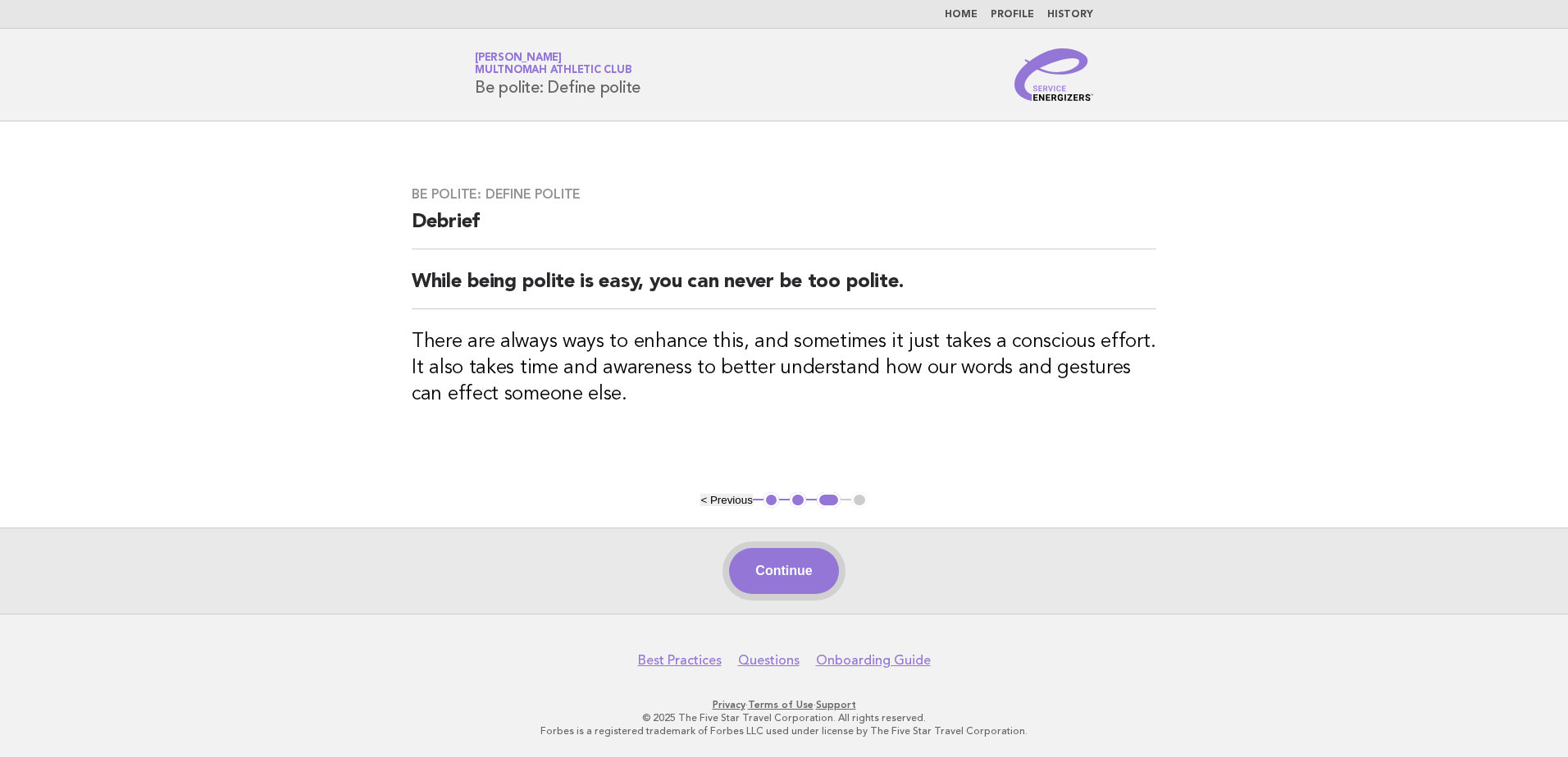
click at [817, 577] on button "Continue" at bounding box center [783, 571] width 109 height 46
